Goal: Information Seeking & Learning: Learn about a topic

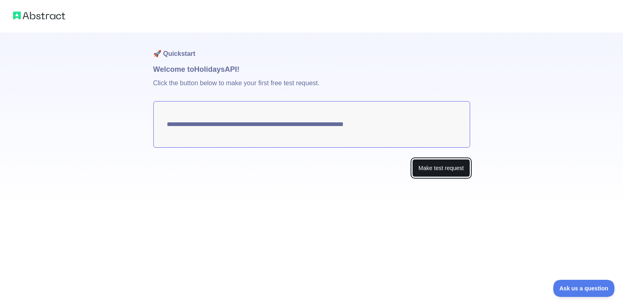
click at [437, 166] on button "Make test request" at bounding box center [440, 168] width 57 height 18
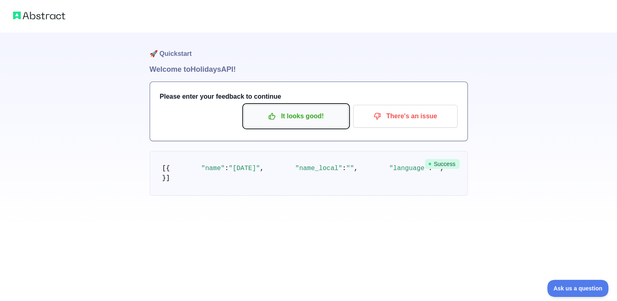
click at [313, 115] on p "It looks good!" at bounding box center [296, 116] width 92 height 14
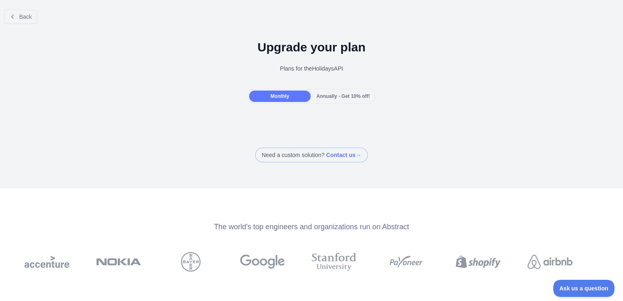
click at [292, 100] on div "Monthly" at bounding box center [280, 96] width 62 height 11
click at [316, 95] on span "Annually - Get 10% off!" at bounding box center [342, 96] width 53 height 6
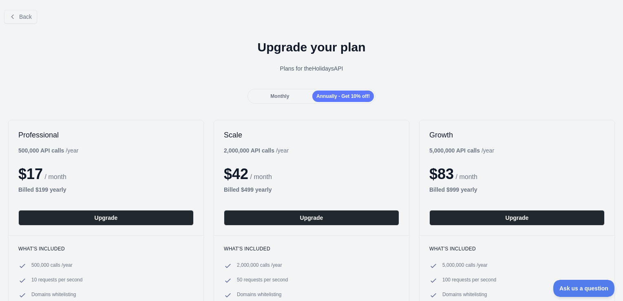
click at [290, 99] on div "Monthly" at bounding box center [280, 96] width 62 height 11
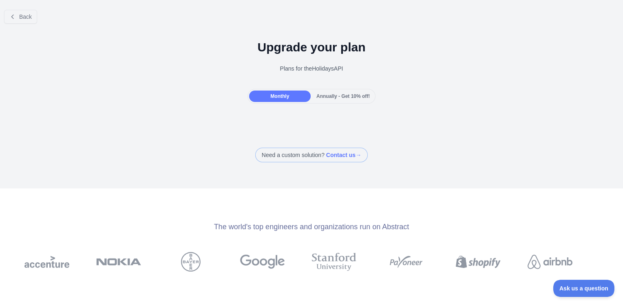
click at [316, 98] on span "Annually - Get 10% off!" at bounding box center [342, 96] width 53 height 6
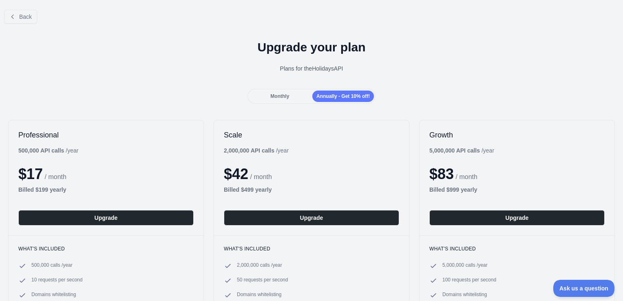
click at [281, 95] on span "Monthly" at bounding box center [279, 96] width 19 height 6
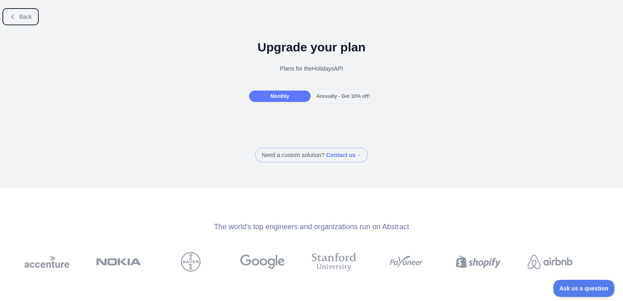
click at [15, 20] on button "Back" at bounding box center [20, 17] width 33 height 14
click at [15, 20] on div "Open sidebar" at bounding box center [311, 13] width 623 height 26
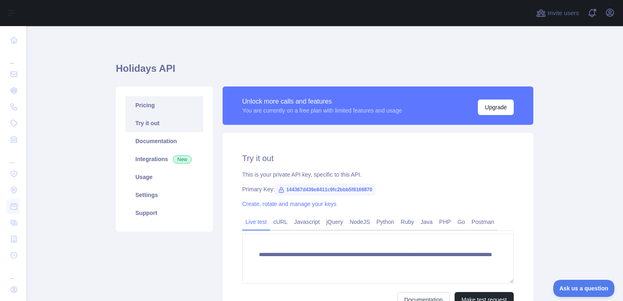
click at [141, 107] on link "Pricing" at bounding box center [164, 105] width 77 height 18
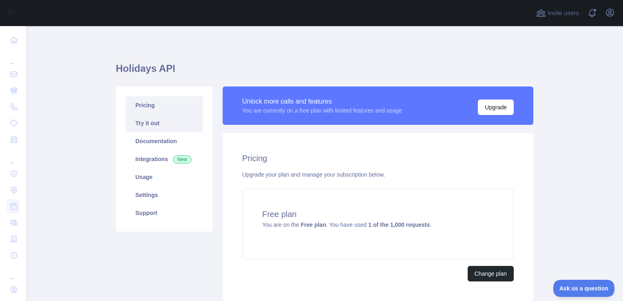
click at [145, 126] on link "Try it out" at bounding box center [164, 123] width 77 height 18
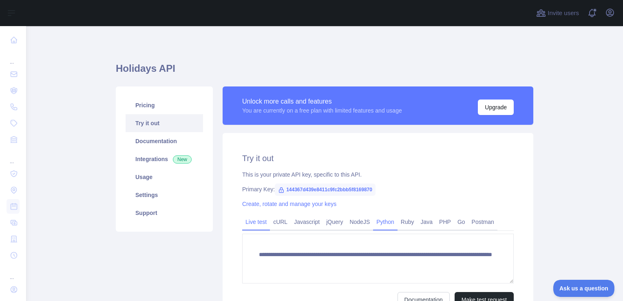
click at [382, 225] on link "Python" at bounding box center [385, 221] width 24 height 13
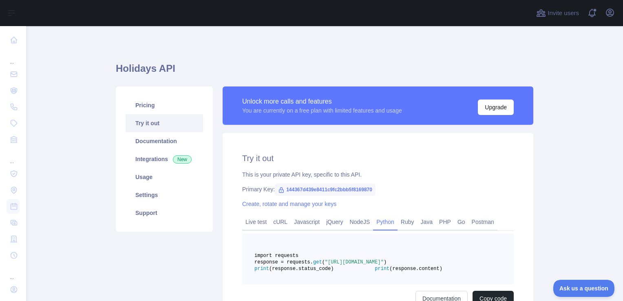
scroll to position [41, 0]
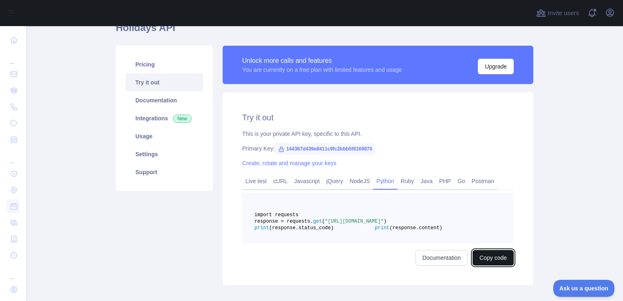
click at [492, 265] on button "Copy code" at bounding box center [493, 257] width 41 height 15
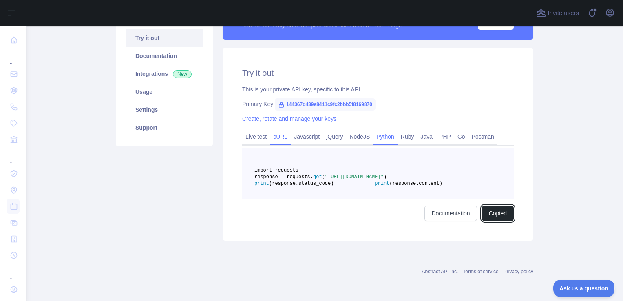
scroll to position [0, 0]
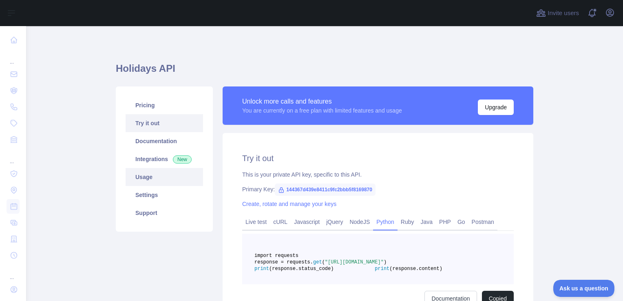
click at [160, 177] on link "Usage" at bounding box center [164, 177] width 77 height 18
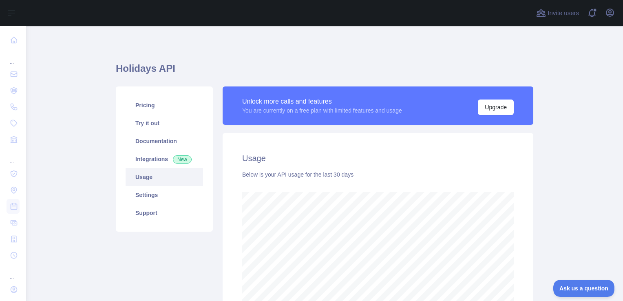
scroll to position [106, 0]
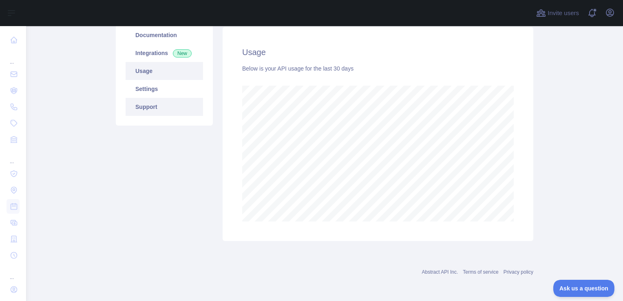
click at [134, 114] on link "Support" at bounding box center [164, 107] width 77 height 18
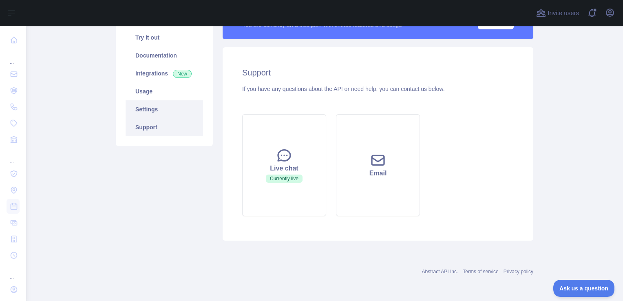
scroll to position [85, 0]
click at [147, 112] on link "Settings" at bounding box center [164, 110] width 77 height 18
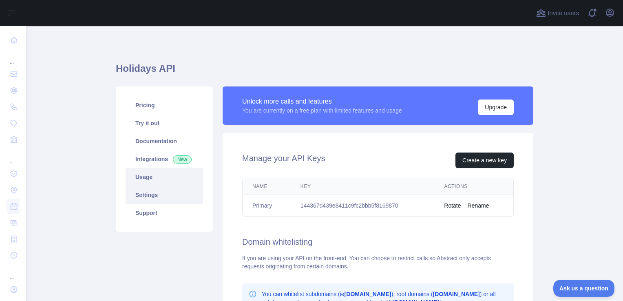
click at [162, 175] on link "Usage" at bounding box center [164, 177] width 77 height 18
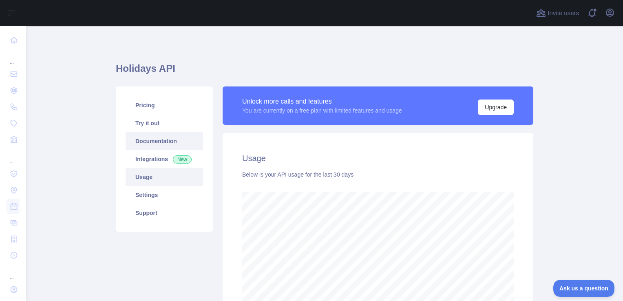
click at [165, 146] on link "Documentation" at bounding box center [164, 141] width 77 height 18
